Goal: Complete application form: Complete application form

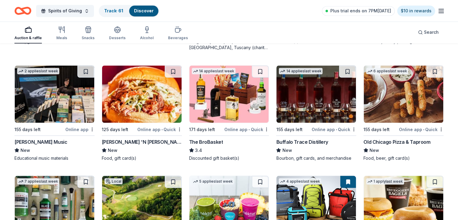
scroll to position [1069, 0]
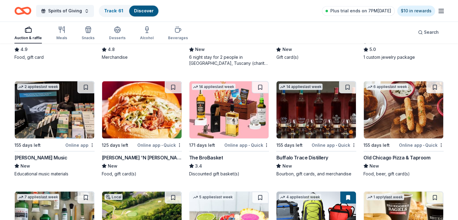
click at [389, 112] on img at bounding box center [402, 109] width 79 height 57
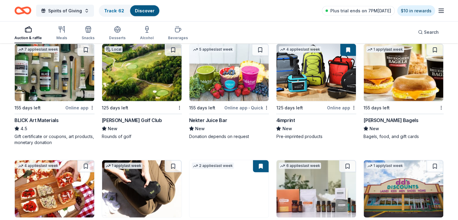
scroll to position [1225, 0]
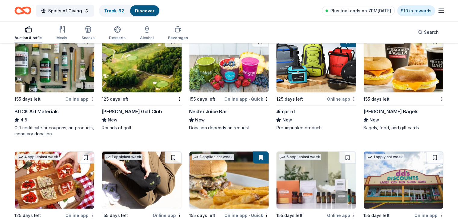
click at [137, 72] on img at bounding box center [141, 63] width 79 height 57
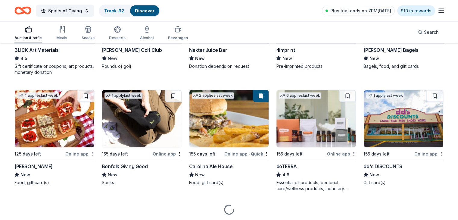
scroll to position [1304, 0]
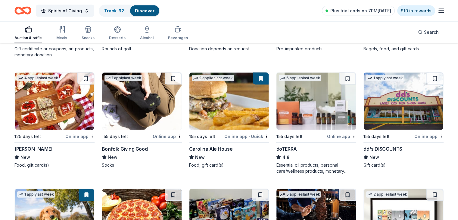
click at [387, 101] on img at bounding box center [402, 101] width 79 height 57
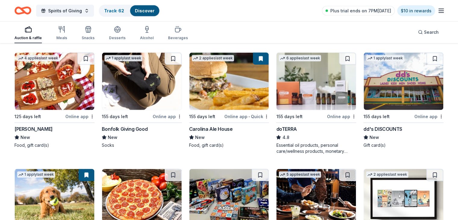
scroll to position [1328, 0]
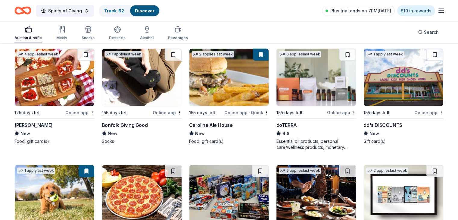
click at [223, 89] on img at bounding box center [228, 77] width 79 height 57
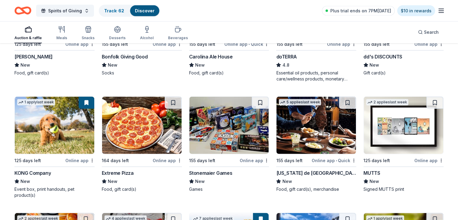
scroll to position [1410, 0]
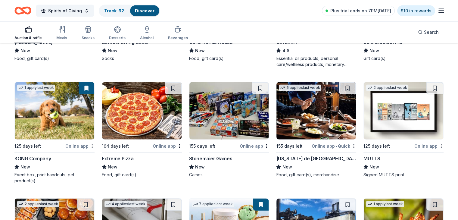
click at [141, 107] on img at bounding box center [141, 110] width 79 height 57
click at [312, 116] on img at bounding box center [315, 110] width 79 height 57
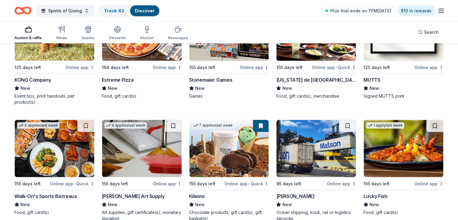
scroll to position [1527, 0]
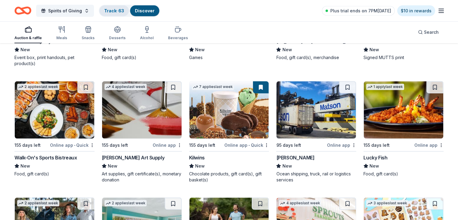
click at [119, 10] on link "Track · 63" at bounding box center [114, 10] width 20 height 5
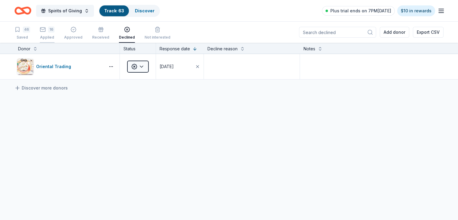
click at [46, 30] on icon "button" at bounding box center [43, 29] width 6 height 6
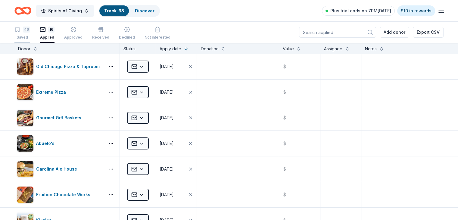
click at [20, 29] on icon "button" at bounding box center [17, 29] width 6 height 6
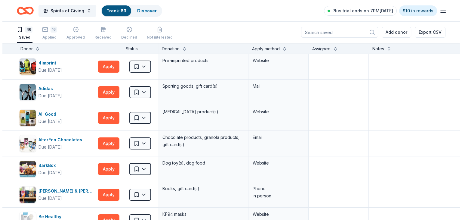
scroll to position [40, 0]
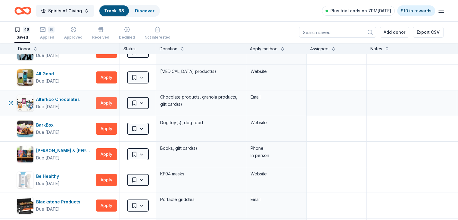
click at [117, 100] on button "Apply" at bounding box center [106, 103] width 21 height 12
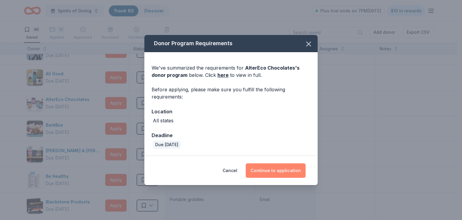
click at [288, 170] on button "Continue to application" at bounding box center [276, 170] width 60 height 14
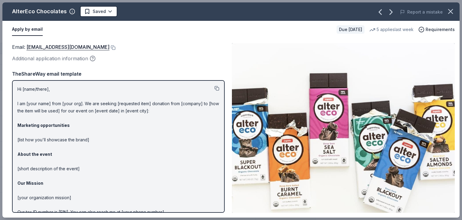
click at [215, 87] on button at bounding box center [217, 88] width 5 height 5
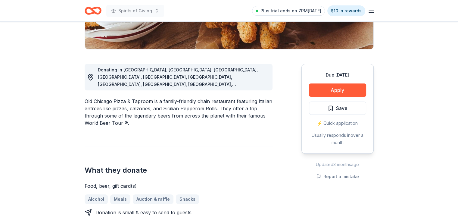
scroll to position [143, 0]
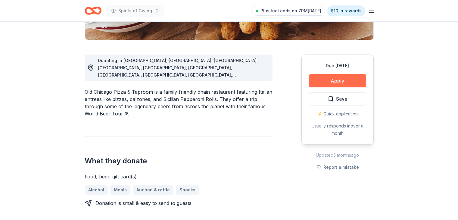
click at [337, 79] on button "Apply" at bounding box center [337, 80] width 57 height 13
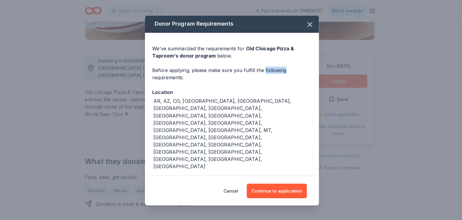
click at [337, 79] on div "Donor Program Requirements We've summarized the requirements for Old Chicago Pi…" at bounding box center [231, 110] width 462 height 220
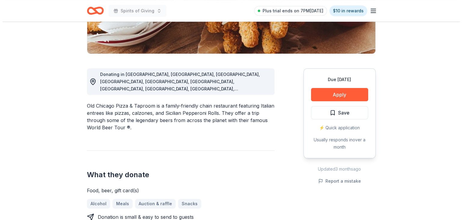
scroll to position [132, 0]
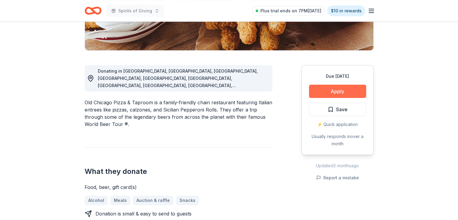
click at [333, 91] on button "Apply" at bounding box center [337, 91] width 57 height 13
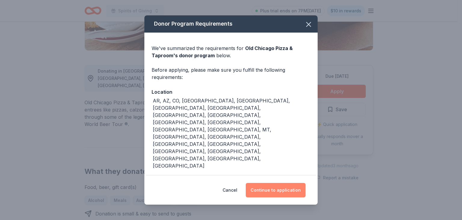
click at [280, 183] on button "Continue to application" at bounding box center [276, 190] width 60 height 14
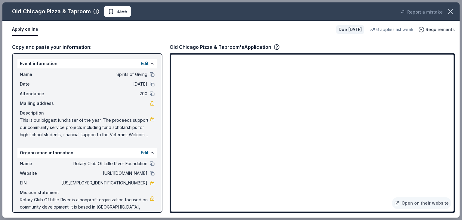
drag, startPoint x: 457, startPoint y: 61, endPoint x: 461, endPoint y: 97, distance: 35.8
click at [457, 97] on div "Old Chicago Pizza & Taproom Save Report a mistake Apply online Due in 155 days …" at bounding box center [231, 110] width 462 height 220
click at [450, 14] on icon "button" at bounding box center [450, 11] width 8 height 8
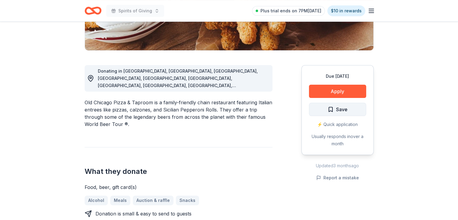
click at [341, 110] on span "Save" at bounding box center [341, 109] width 11 height 8
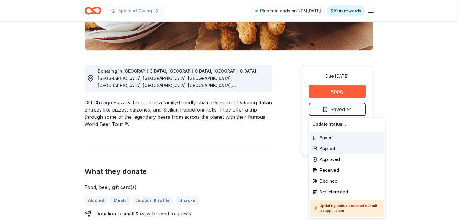
click at [332, 148] on div "Applied" at bounding box center [347, 148] width 74 height 11
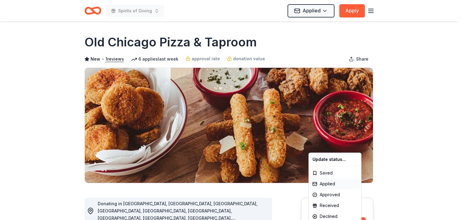
scroll to position [0, 0]
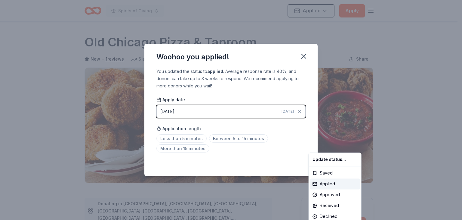
click at [244, 139] on html "Spirits of Giving Applied Apply Due in 155 days Share Old Chicago Pizza & Tapro…" at bounding box center [231, 110] width 462 height 220
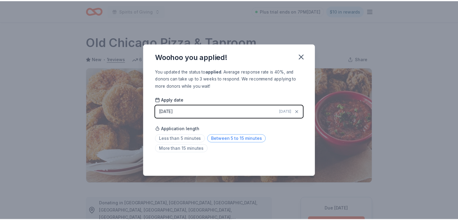
scroll to position [131, 0]
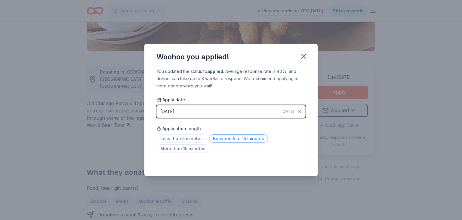
click at [239, 139] on span "Between 5 to 15 minutes" at bounding box center [238, 138] width 59 height 8
click at [305, 58] on icon "button" at bounding box center [304, 56] width 4 height 4
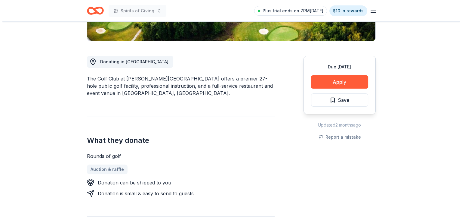
scroll to position [154, 0]
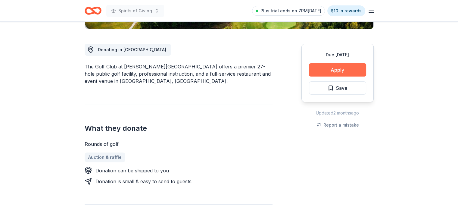
click at [336, 69] on button "Apply" at bounding box center [337, 69] width 57 height 13
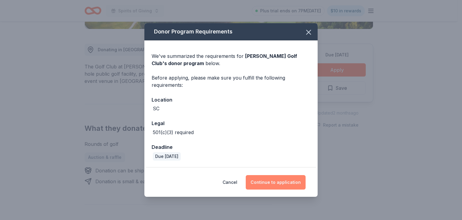
click at [284, 182] on button "Continue to application" at bounding box center [276, 182] width 60 height 14
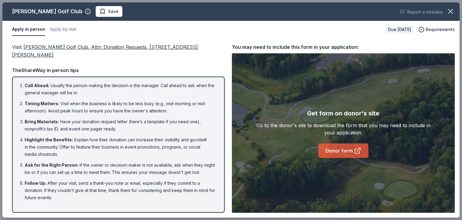
click at [337, 150] on link "Donor form" at bounding box center [343, 150] width 50 height 14
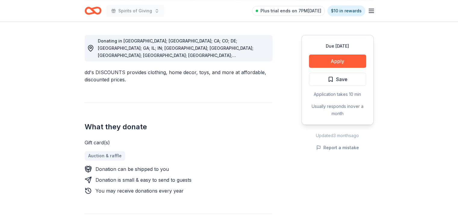
scroll to position [153, 0]
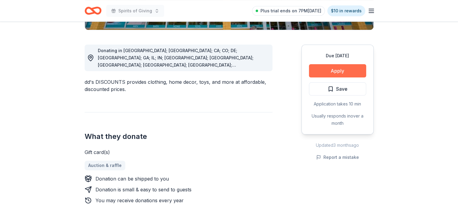
click at [339, 69] on button "Apply" at bounding box center [337, 70] width 57 height 13
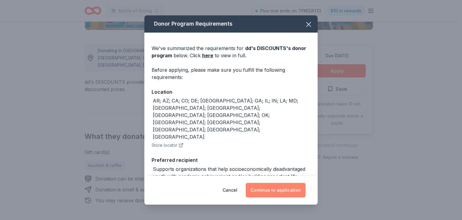
click at [284, 189] on button "Continue to application" at bounding box center [276, 190] width 60 height 14
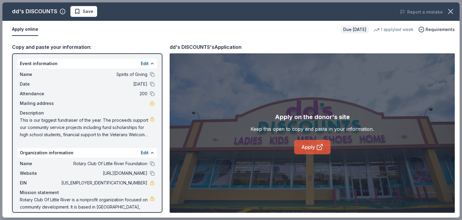
click at [312, 147] on link "Apply" at bounding box center [312, 147] width 36 height 14
click at [449, 10] on icon "button" at bounding box center [451, 11] width 4 height 4
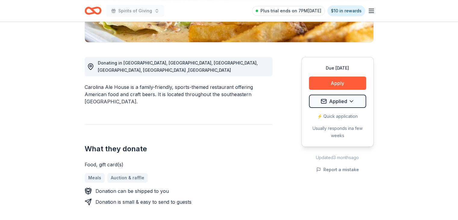
scroll to position [147, 0]
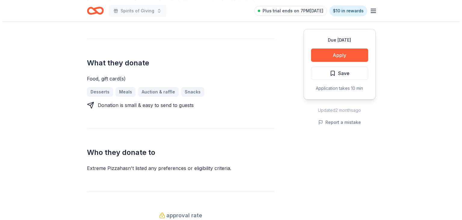
scroll to position [234, 0]
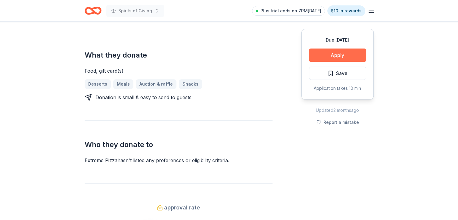
click at [337, 55] on button "Apply" at bounding box center [337, 54] width 57 height 13
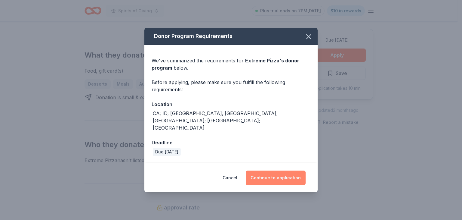
click at [282, 170] on button "Continue to application" at bounding box center [276, 177] width 60 height 14
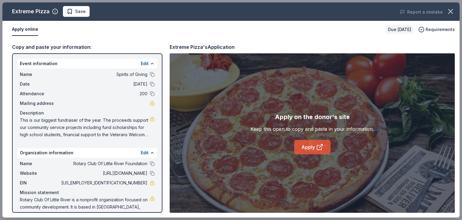
click at [316, 145] on icon at bounding box center [319, 146] width 7 height 7
click at [450, 13] on icon "button" at bounding box center [450, 11] width 8 height 8
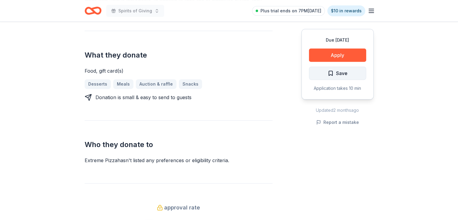
click at [341, 74] on span "Save" at bounding box center [341, 73] width 11 height 8
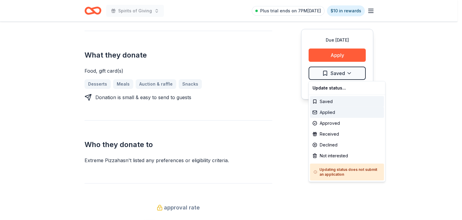
click at [326, 112] on div "Applied" at bounding box center [347, 112] width 74 height 11
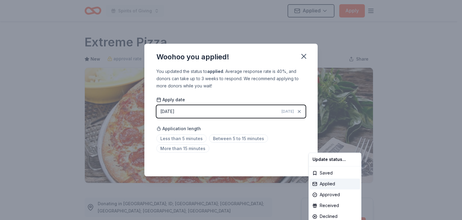
click at [231, 137] on html "Spirits of Giving Applied Apply Due in 164 days Share Extreme Pizza New approva…" at bounding box center [231, 110] width 462 height 220
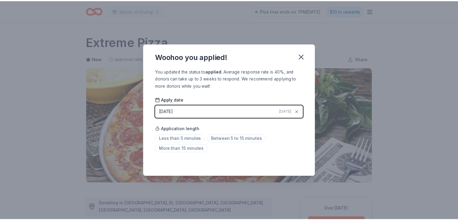
scroll to position [131, 0]
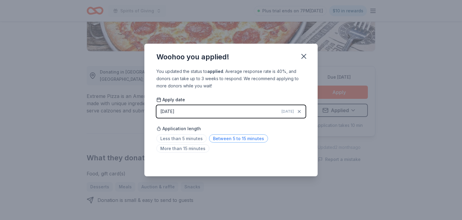
click at [231, 138] on span "Between 5 to 15 minutes" at bounding box center [238, 138] width 59 height 8
click at [303, 57] on icon "button" at bounding box center [304, 56] width 4 height 4
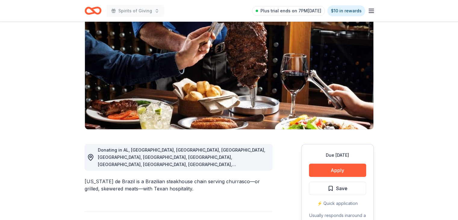
scroll to position [59, 0]
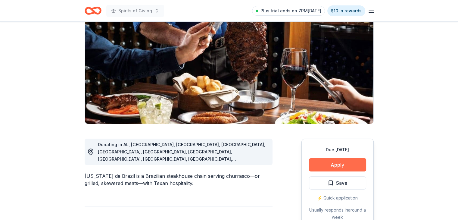
click at [338, 165] on button "Apply" at bounding box center [337, 164] width 57 height 13
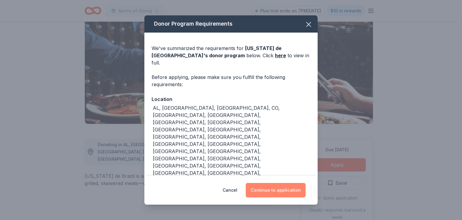
click at [277, 183] on button "Continue to application" at bounding box center [276, 190] width 60 height 14
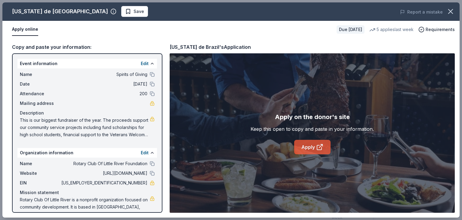
click at [313, 146] on link "Apply" at bounding box center [312, 147] width 36 height 14
click at [450, 9] on icon "button" at bounding box center [450, 11] width 8 height 8
